Goal: Information Seeking & Learning: Find specific fact

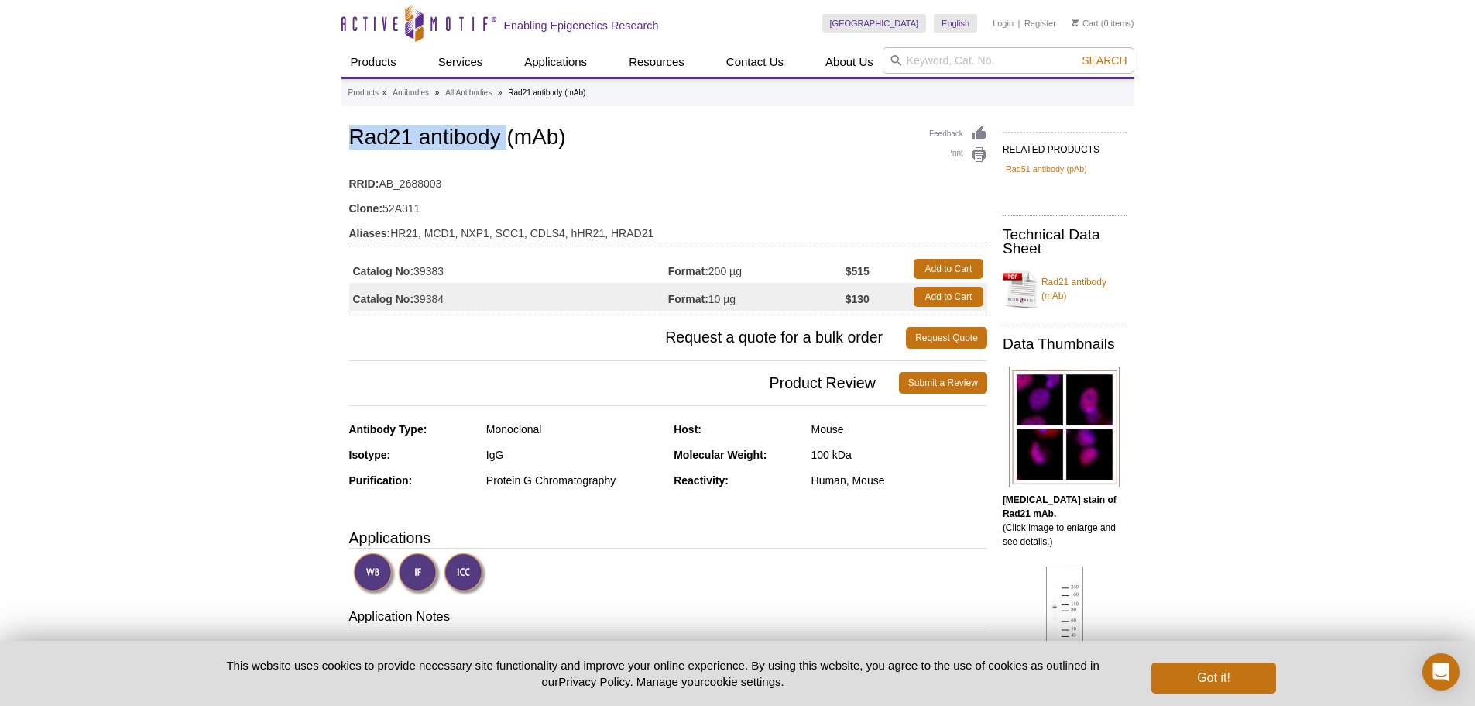
drag, startPoint x: 355, startPoint y: 136, endPoint x: 510, endPoint y: 132, distance: 154.9
click at [510, 132] on h1 "Rad21 antibody (mAb)" at bounding box center [668, 138] width 638 height 26
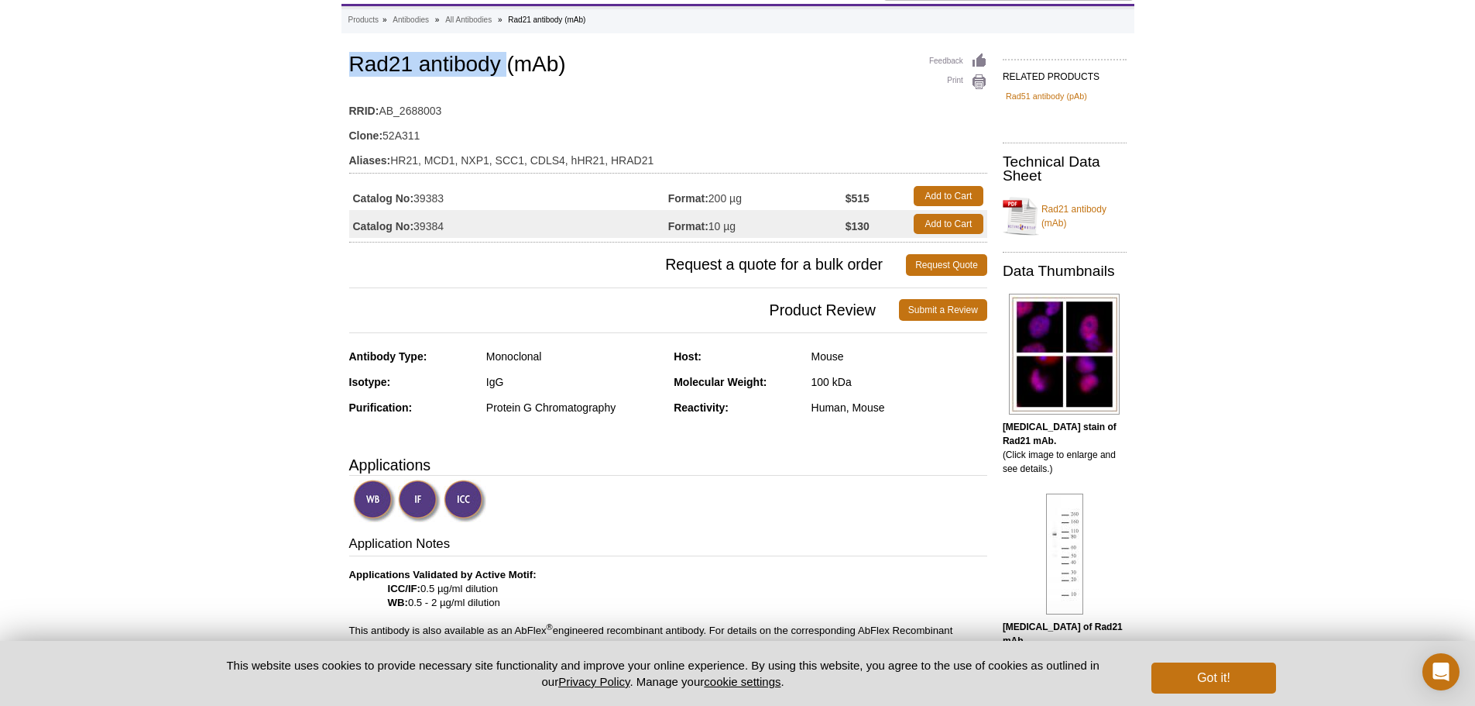
scroll to position [155, 0]
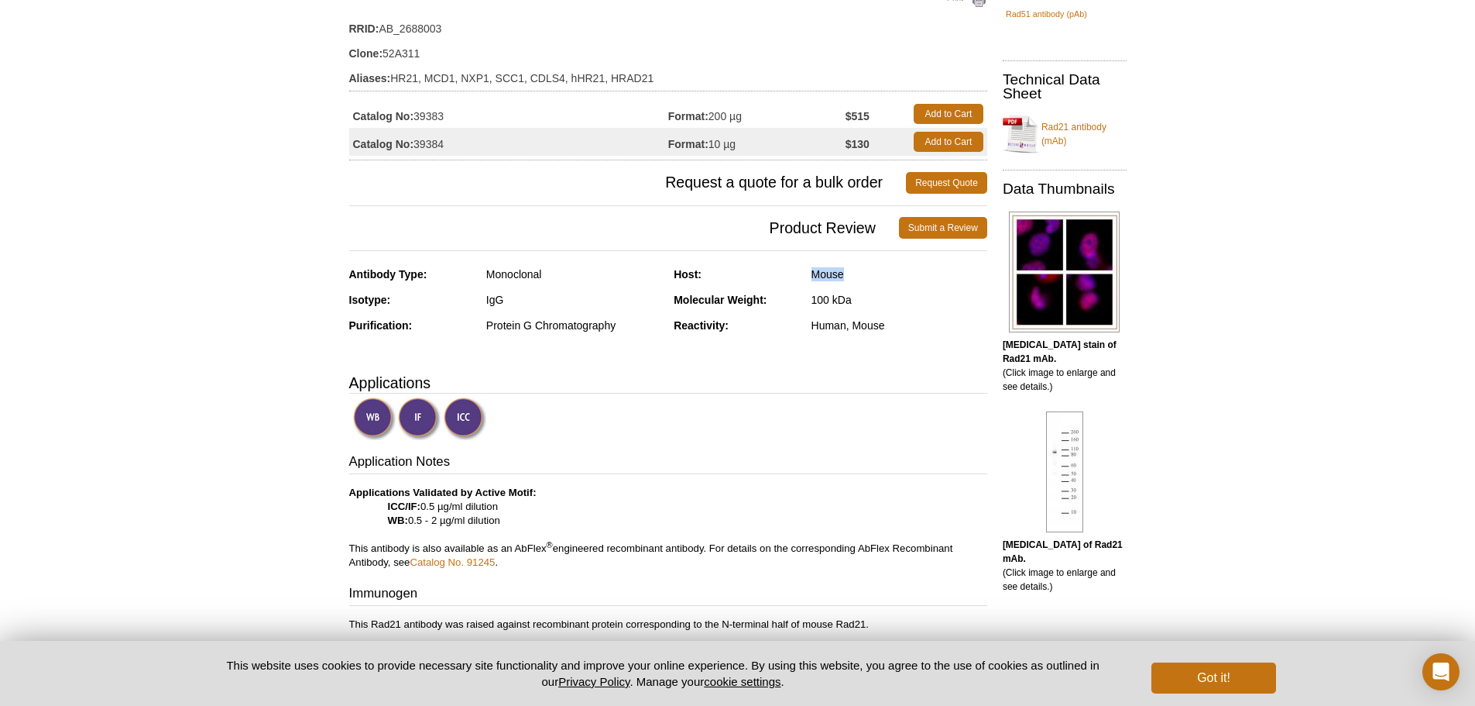
drag, startPoint x: 811, startPoint y: 273, endPoint x: 864, endPoint y: 273, distance: 53.4
click at [864, 273] on div "Mouse" at bounding box center [900, 274] width 176 height 14
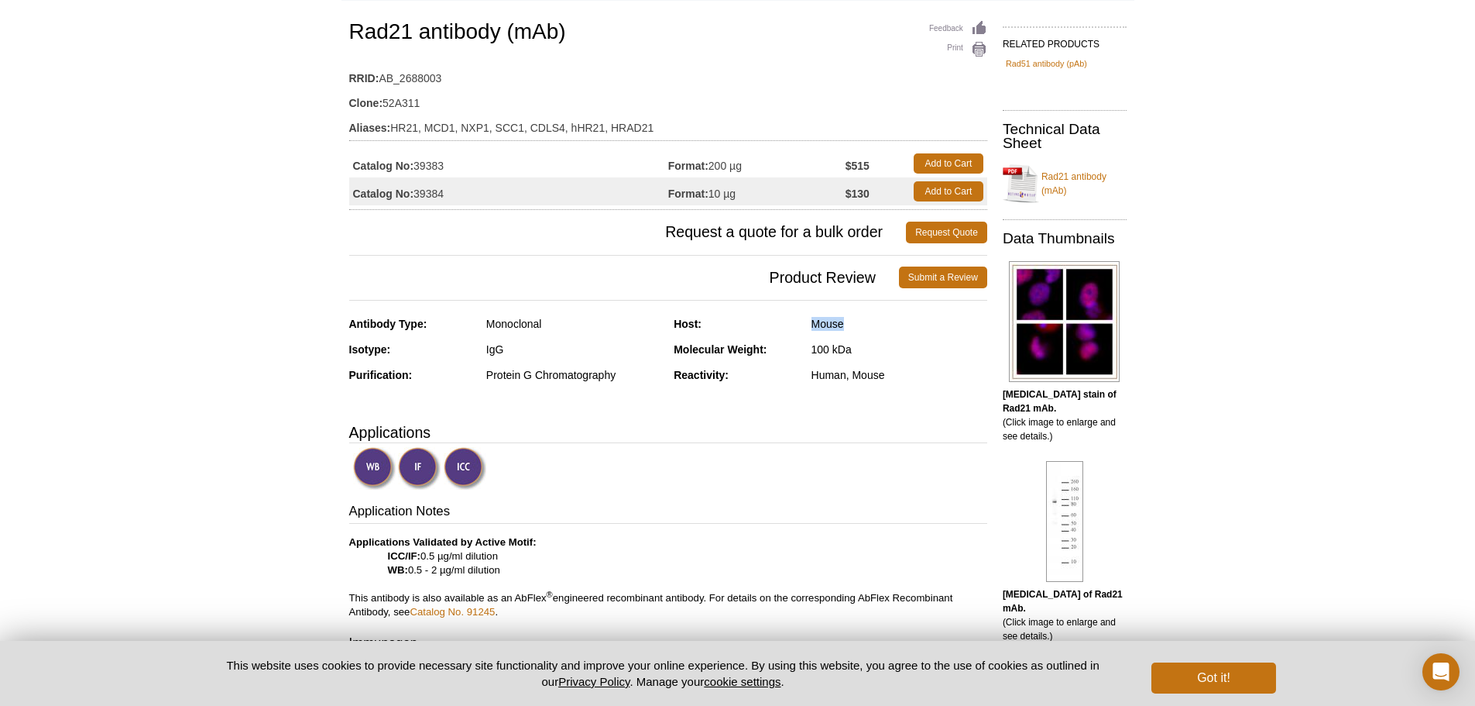
scroll to position [0, 0]
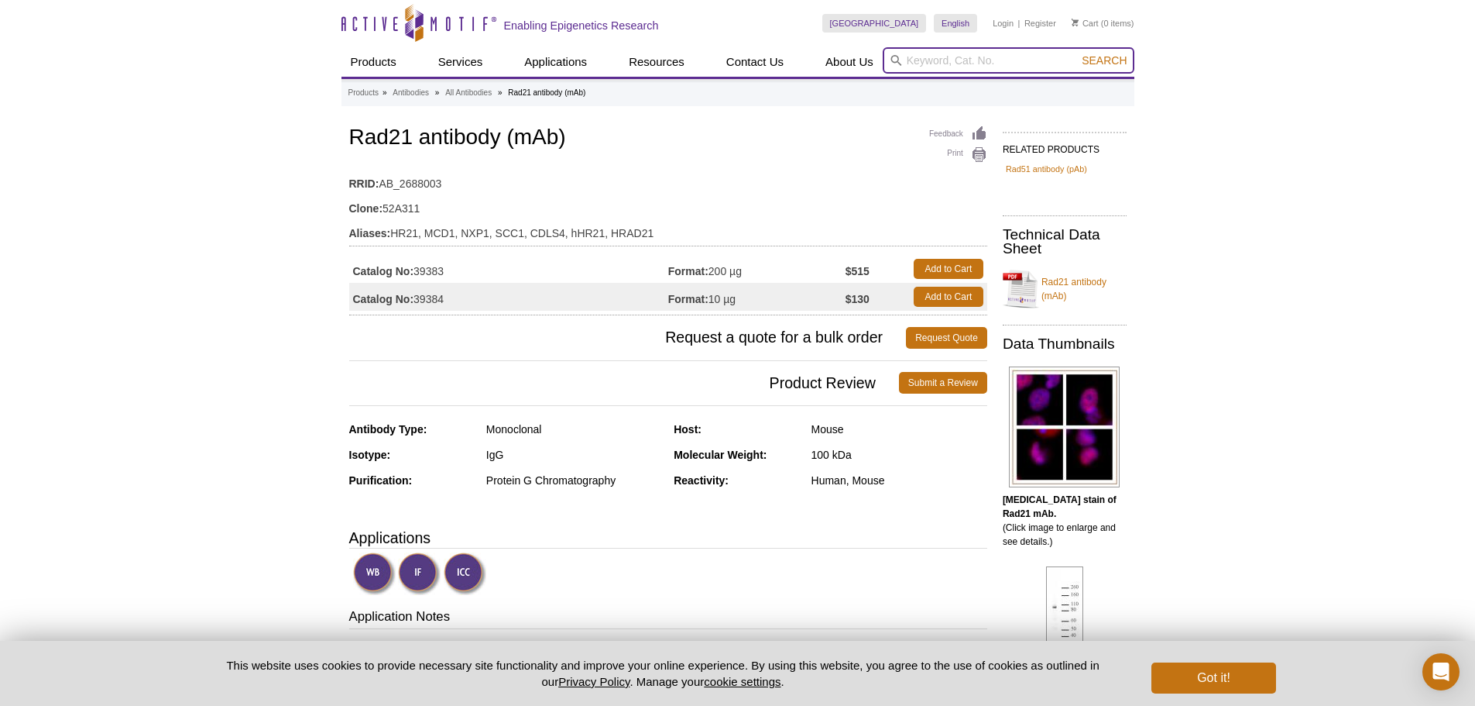
click at [977, 52] on input "search" at bounding box center [1009, 60] width 252 height 26
type input "r"
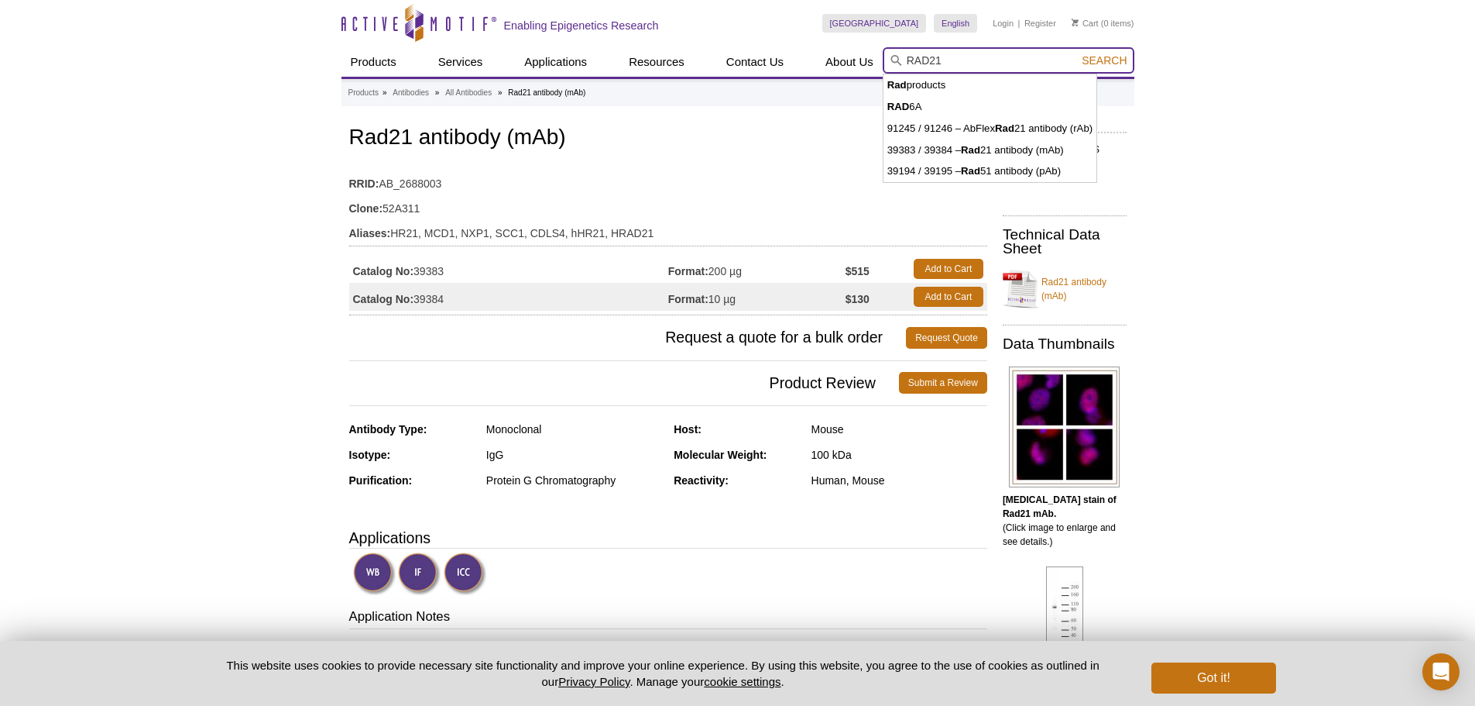
type input "RAD21"
click at [1077, 53] on button "Search" at bounding box center [1104, 60] width 54 height 14
